Goal: Find specific page/section: Find specific page/section

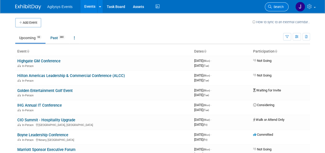
click at [276, 6] on span "Search" at bounding box center [278, 7] width 12 height 4
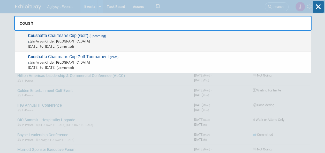
type input "coush"
click at [73, 42] on span "In-Person Kinder, LA" at bounding box center [168, 41] width 280 height 5
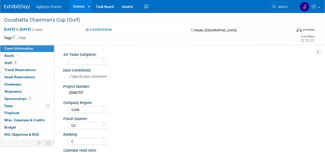
select select "GAM"
select select "Q2"
select select "C"
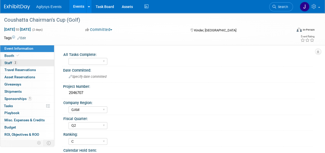
drag, startPoint x: 13, startPoint y: 63, endPoint x: 56, endPoint y: 69, distance: 43.1
click at [13, 63] on span "2" at bounding box center [15, 63] width 4 height 4
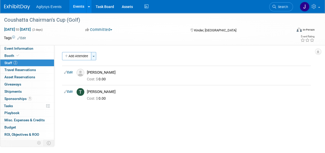
click at [95, 56] on span "button" at bounding box center [94, 56] width 2 height 1
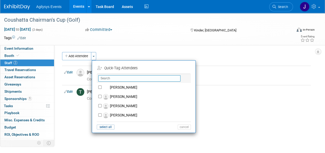
click at [106, 78] on input "text" at bounding box center [139, 78] width 82 height 6
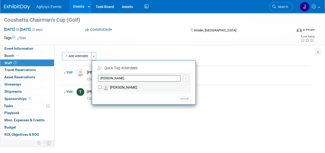
type input "david"
click at [99, 86] on input "[PERSON_NAME]" at bounding box center [99, 87] width 3 height 3
checkbox input "true"
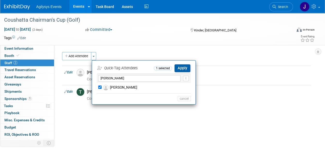
click at [180, 69] on button "Apply" at bounding box center [182, 68] width 16 height 7
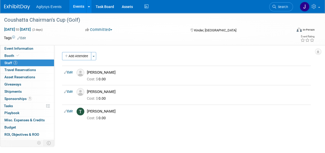
click at [279, 6] on span "Search" at bounding box center [282, 7] width 12 height 4
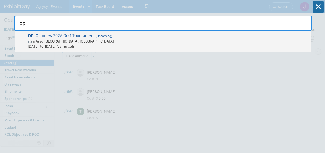
type input "opl"
click at [88, 36] on span "OPL Charities 2025 Golf Tournament (Upcoming) In-Person Longboat Key, FL Sep 24…" at bounding box center [167, 41] width 282 height 16
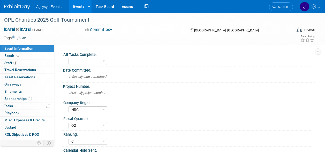
select select "HRC"
select select "Q2"
select select "C"
select select "Yes"
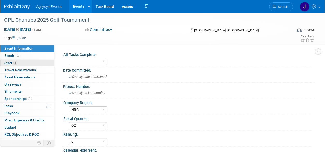
click at [13, 65] on span "Staff 1" at bounding box center [10, 63] width 13 height 4
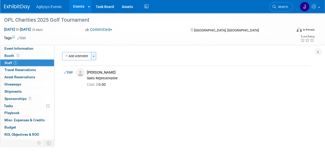
click at [93, 57] on span "button" at bounding box center [94, 56] width 2 height 1
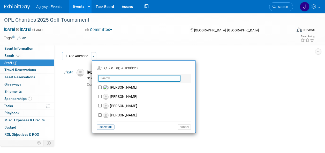
click at [117, 80] on input "text" at bounding box center [139, 78] width 82 height 6
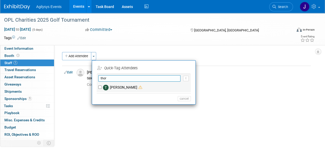
type input "thor"
click at [100, 87] on input "[PERSON_NAME]" at bounding box center [99, 87] width 3 height 3
checkbox input "true"
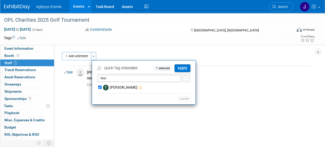
click at [181, 69] on button "Apply" at bounding box center [182, 68] width 16 height 7
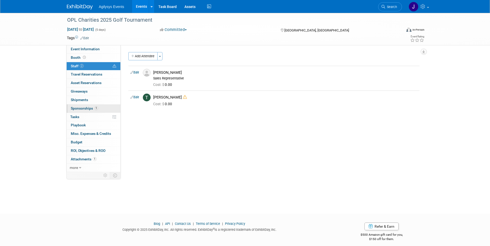
click at [84, 105] on link "1 Sponsorships 1" at bounding box center [94, 109] width 54 height 8
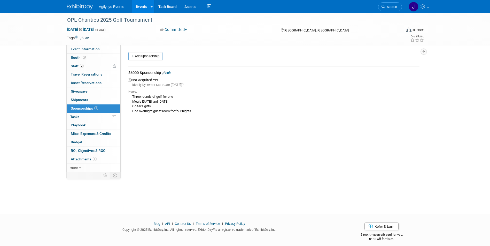
drag, startPoint x: 200, startPoint y: 111, endPoint x: 130, endPoint y: 98, distance: 70.8
click at [130, 98] on div "Three rounds of golf for one Meals [DATE] and [DATE] Golfer's gifts One overnig…" at bounding box center [273, 104] width 291 height 20
drag, startPoint x: 130, startPoint y: 98, endPoint x: 149, endPoint y: 104, distance: 19.2
copy div "Three rounds of golf for one Meals [DATE] and [DATE] Golfer's gifts One overnig…"
